Goal: Information Seeking & Learning: Find specific fact

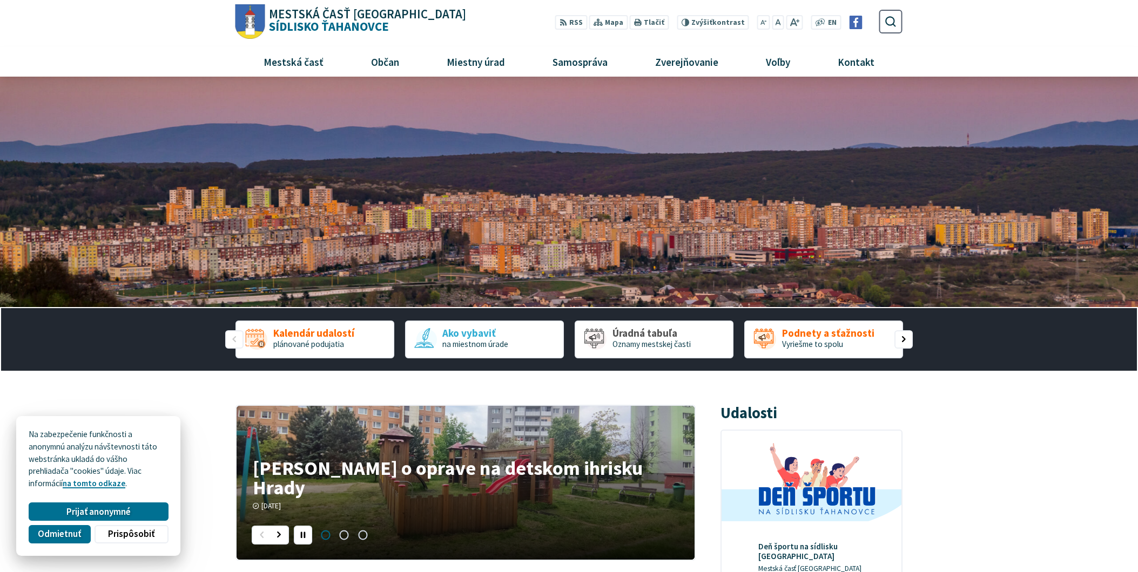
scroll to position [60, 0]
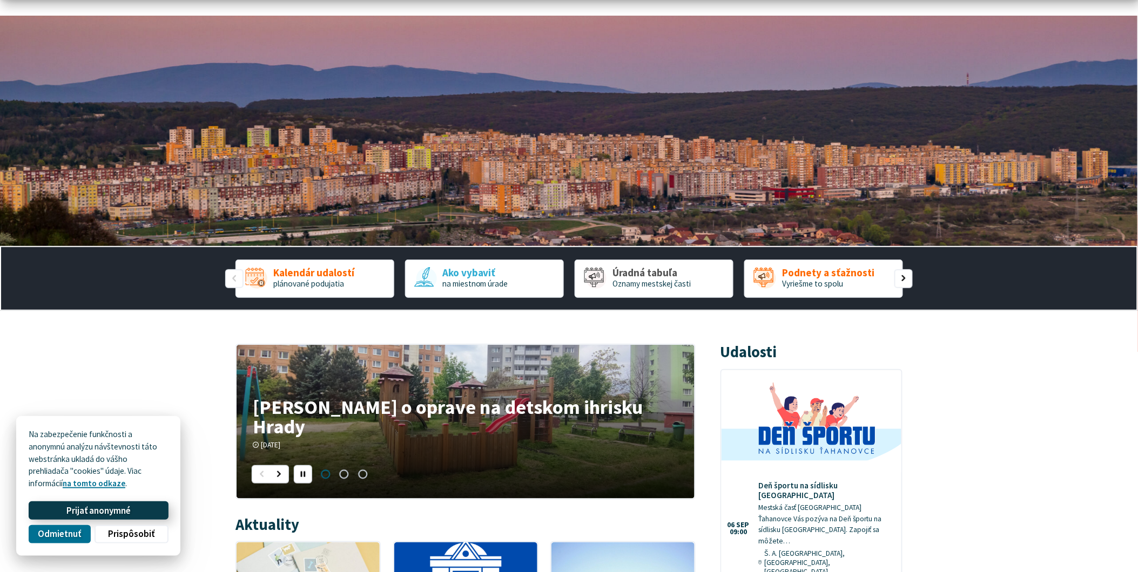
click at [125, 511] on span "Prijať anonymné" at bounding box center [98, 510] width 64 height 11
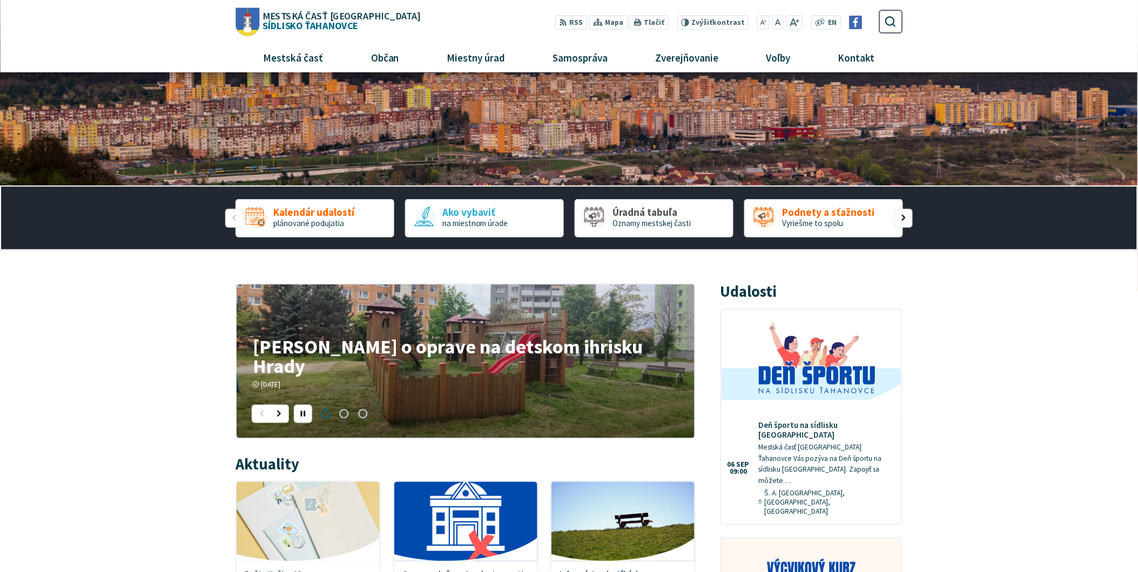
scroll to position [120, 0]
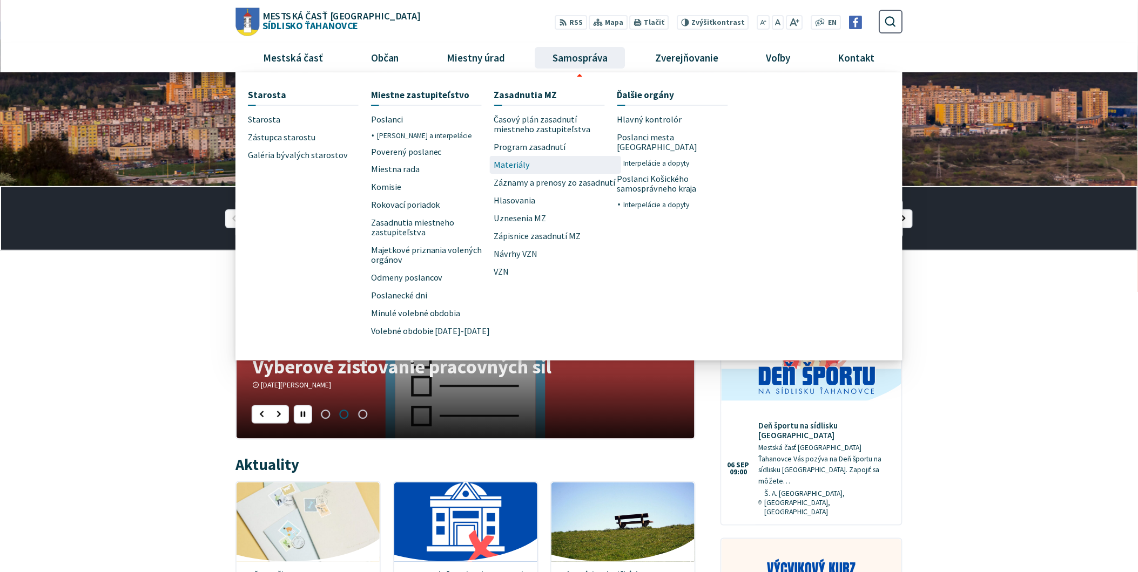
click at [513, 167] on span "Materiály" at bounding box center [512, 165] width 36 height 18
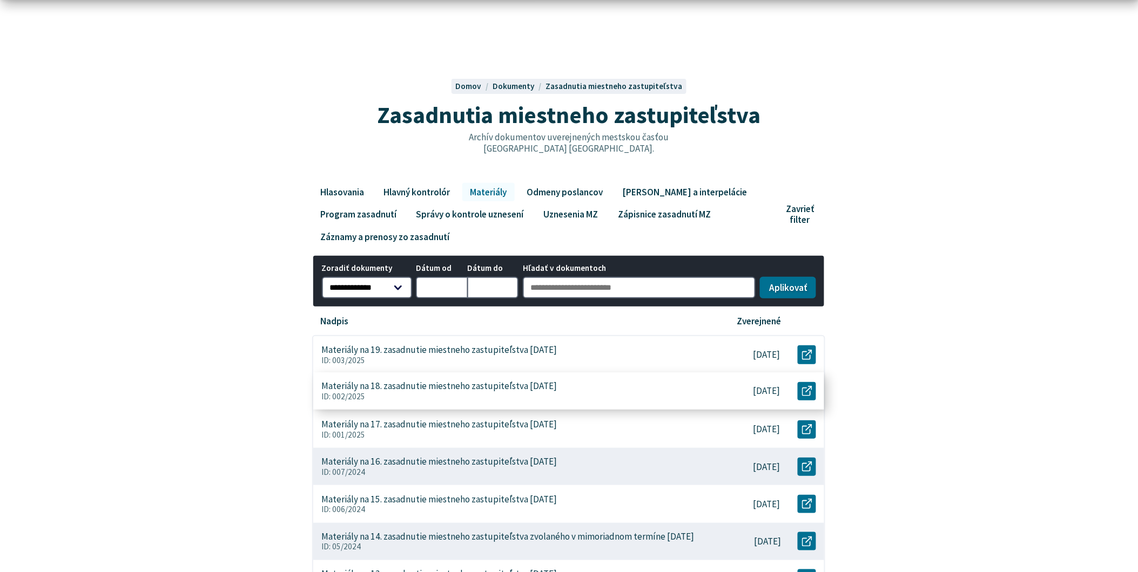
scroll to position [60, 0]
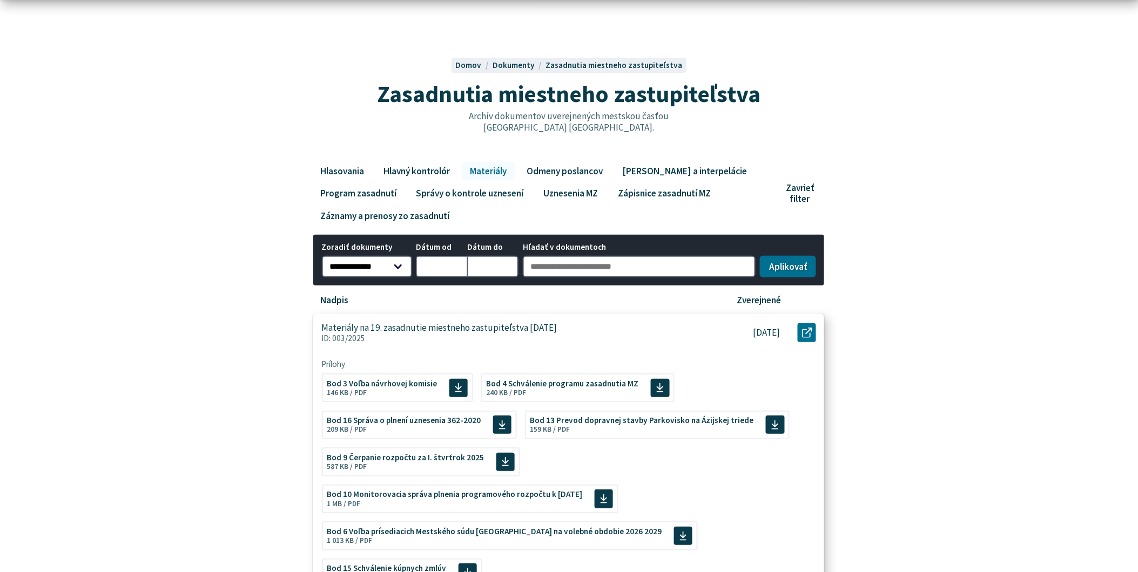
click at [428, 337] on p "ID: 003/2025" at bounding box center [513, 339] width 382 height 10
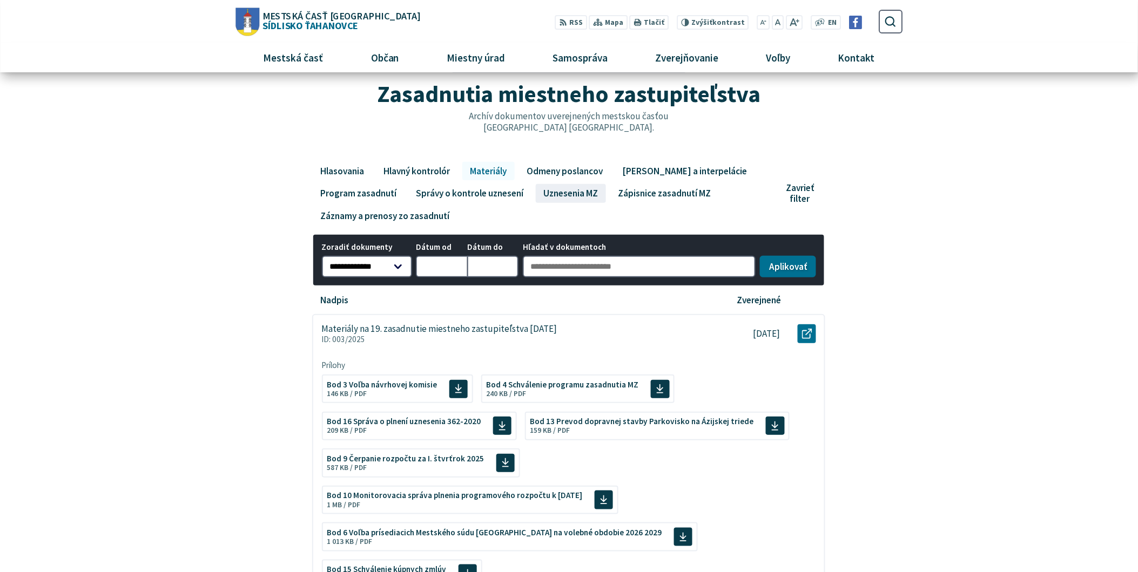
click at [576, 194] on link "Uznesenia MZ" at bounding box center [571, 193] width 70 height 18
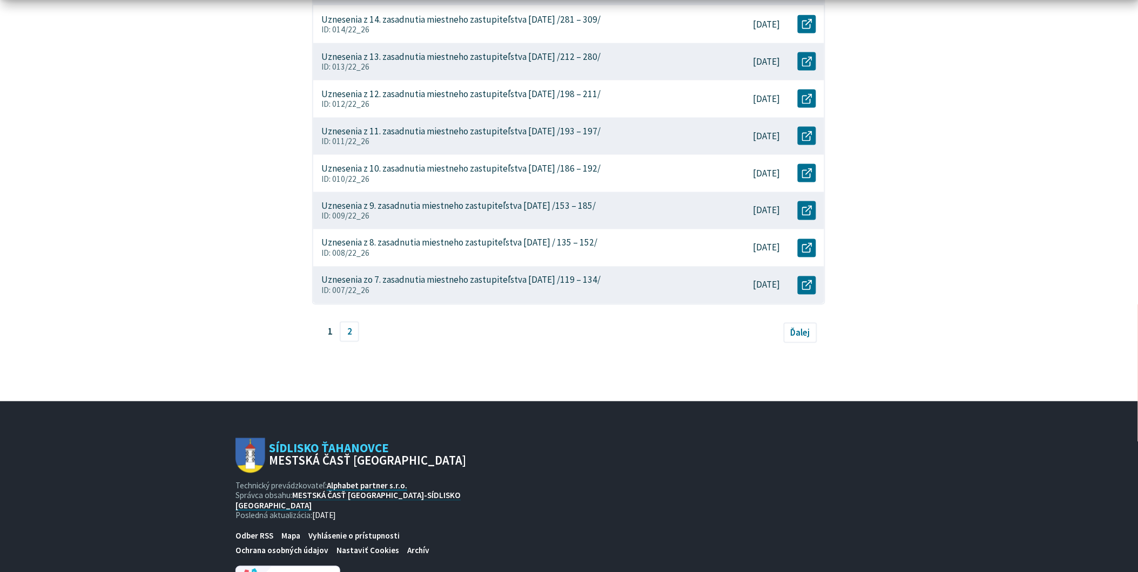
scroll to position [489, 0]
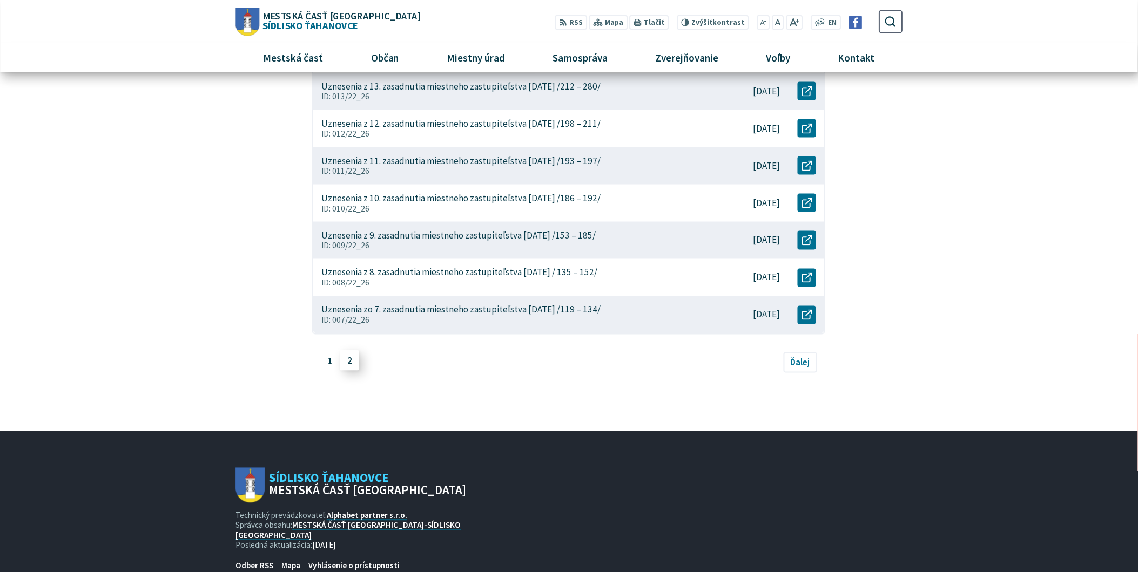
click at [349, 365] on link "2" at bounding box center [349, 360] width 19 height 21
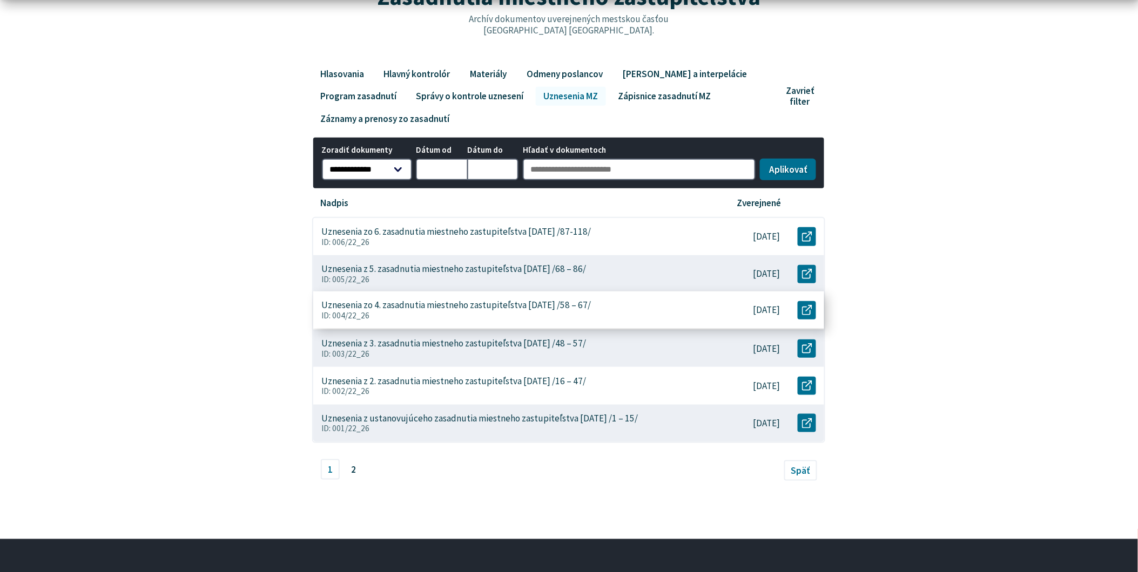
scroll to position [180, 0]
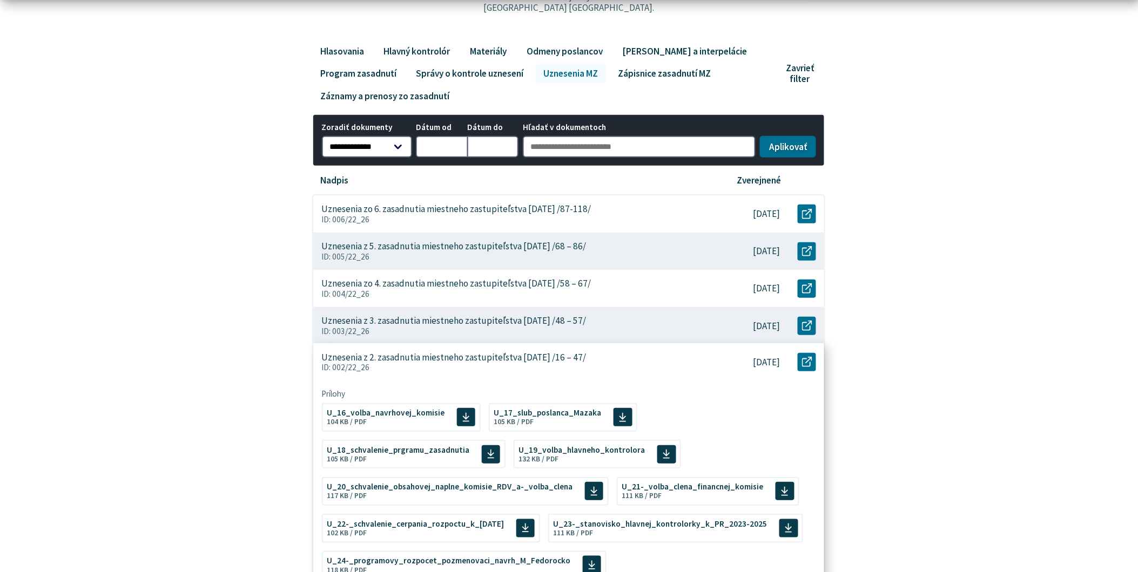
click at [503, 361] on p "Uznesenia z 2. zasadnutia miestneho zastupiteľstva 14.12.2022 /16 – 47/" at bounding box center [454, 357] width 265 height 11
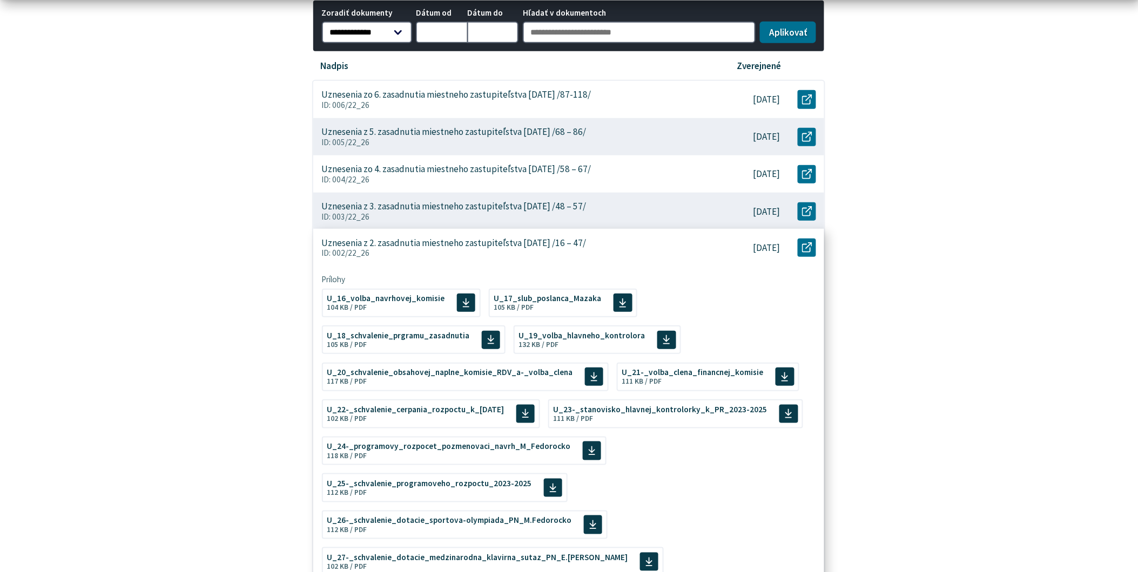
scroll to position [300, 0]
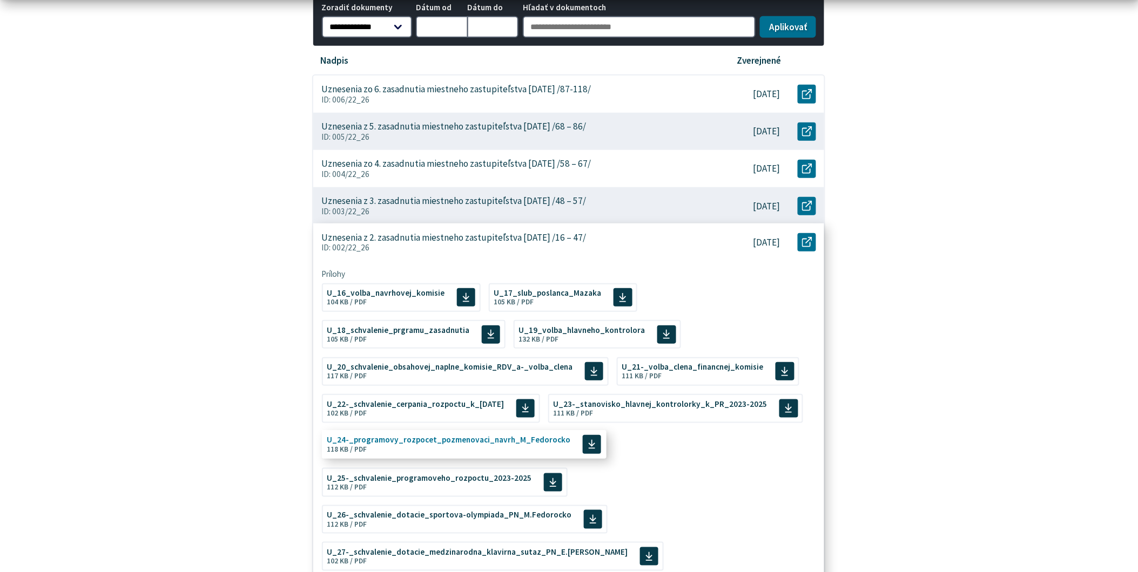
click at [482, 446] on span "U_24-_programovy_rozpocet_pozmenovaci_navrh_M_Fedorocko Veľkosť a typ súboru 11…" at bounding box center [449, 444] width 244 height 25
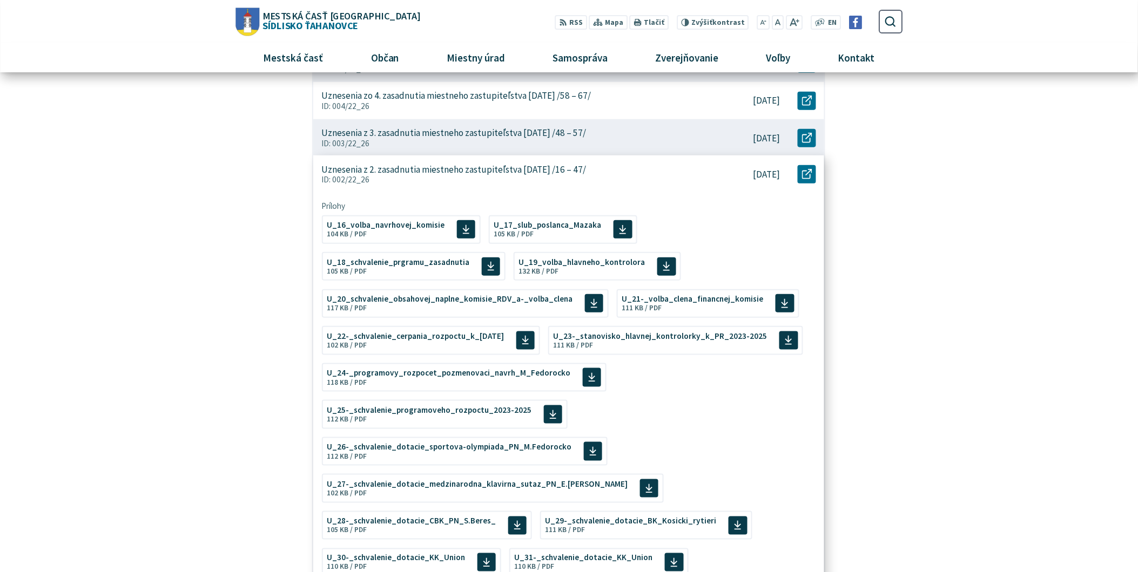
scroll to position [240, 0]
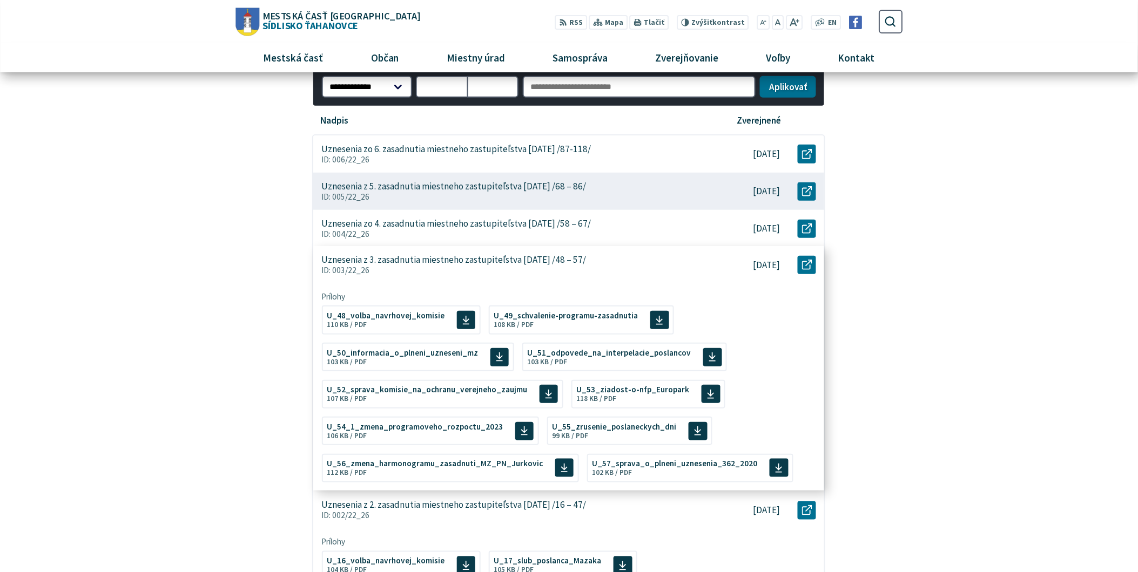
click at [592, 265] on div "Uznesenia z 3. zasadnutia miestneho zastupiteľstva 26.1.2023 /48 – 57/ ID: 003/…" at bounding box center [512, 264] width 398 height 37
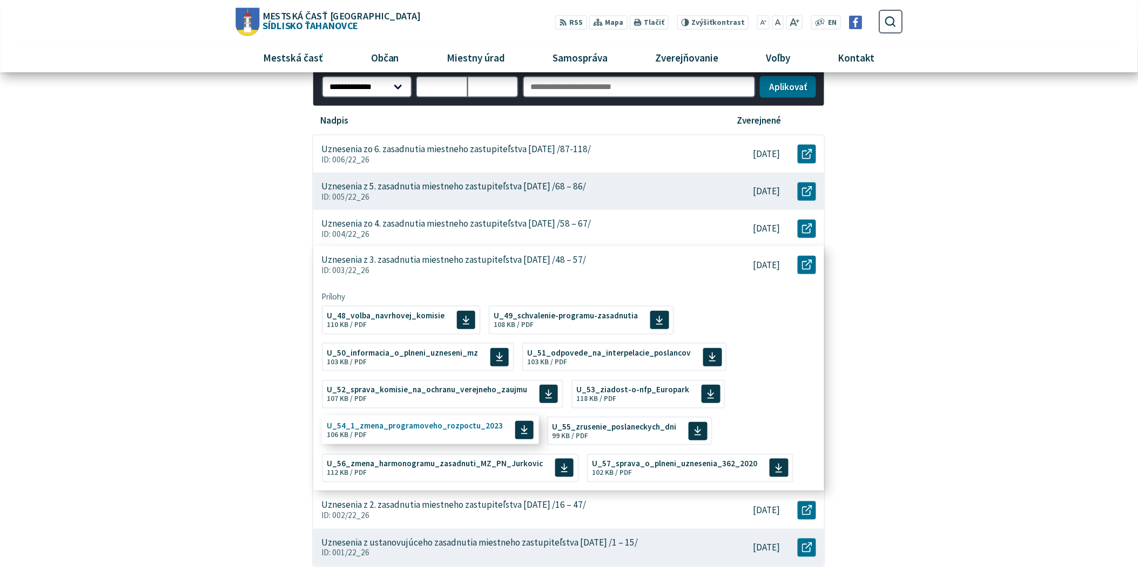
click at [441, 425] on span "U_54_1_zmena_programoveho_rozpoctu_2023" at bounding box center [415, 426] width 176 height 8
